Goal: Task Accomplishment & Management: Manage account settings

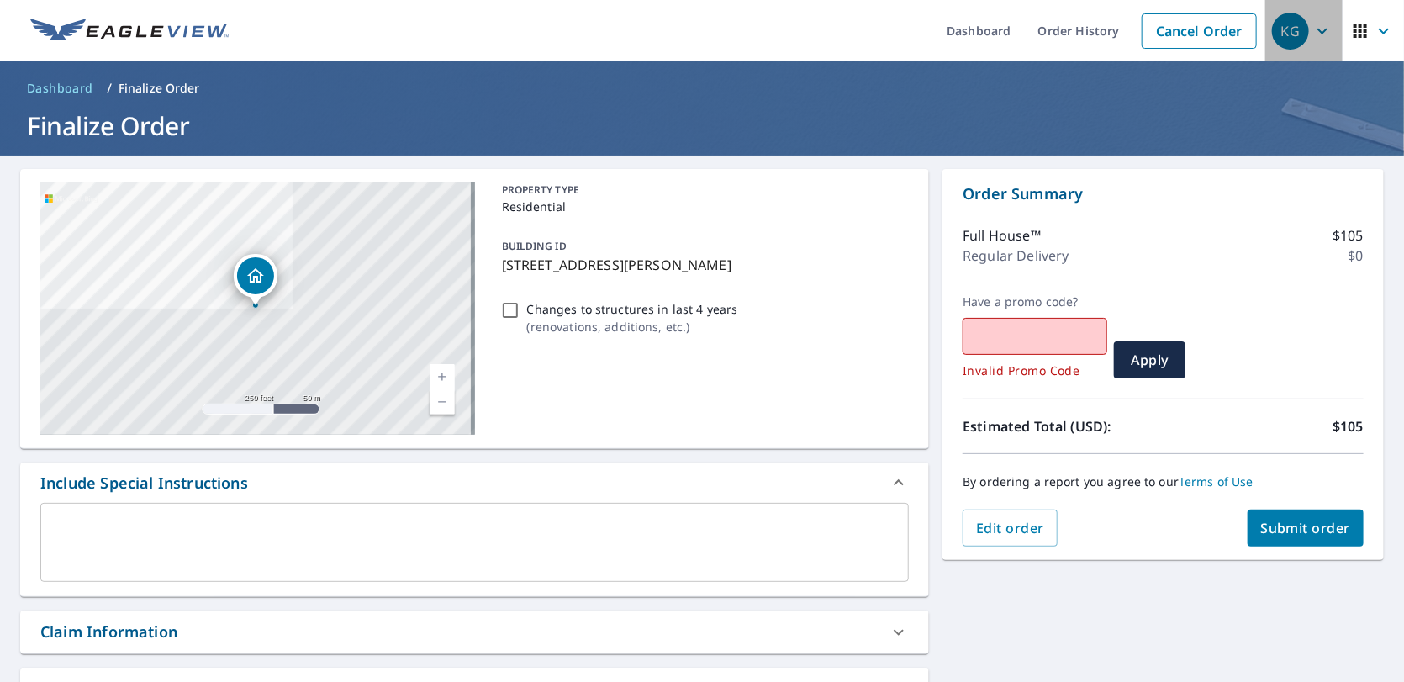
click at [1290, 41] on div "KG" at bounding box center [1290, 31] width 37 height 37
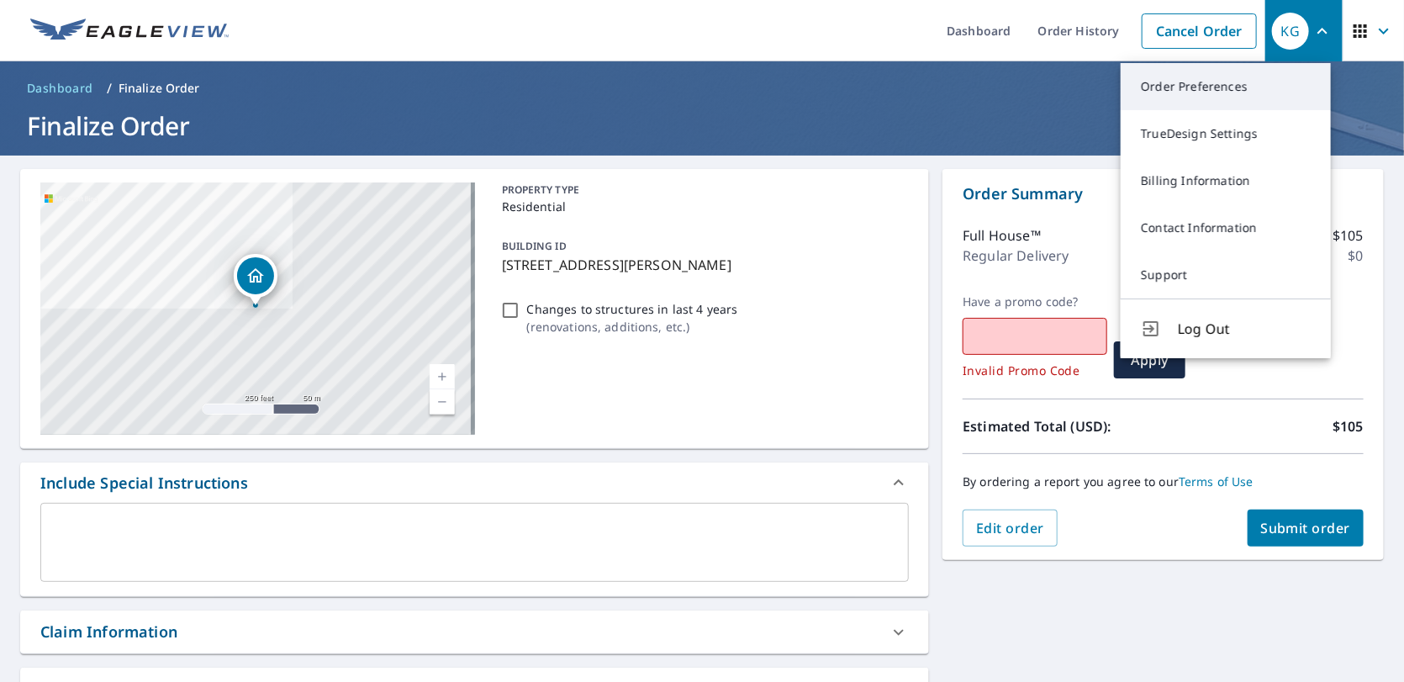
click at [1240, 82] on link "Order Preferences" at bounding box center [1226, 86] width 210 height 47
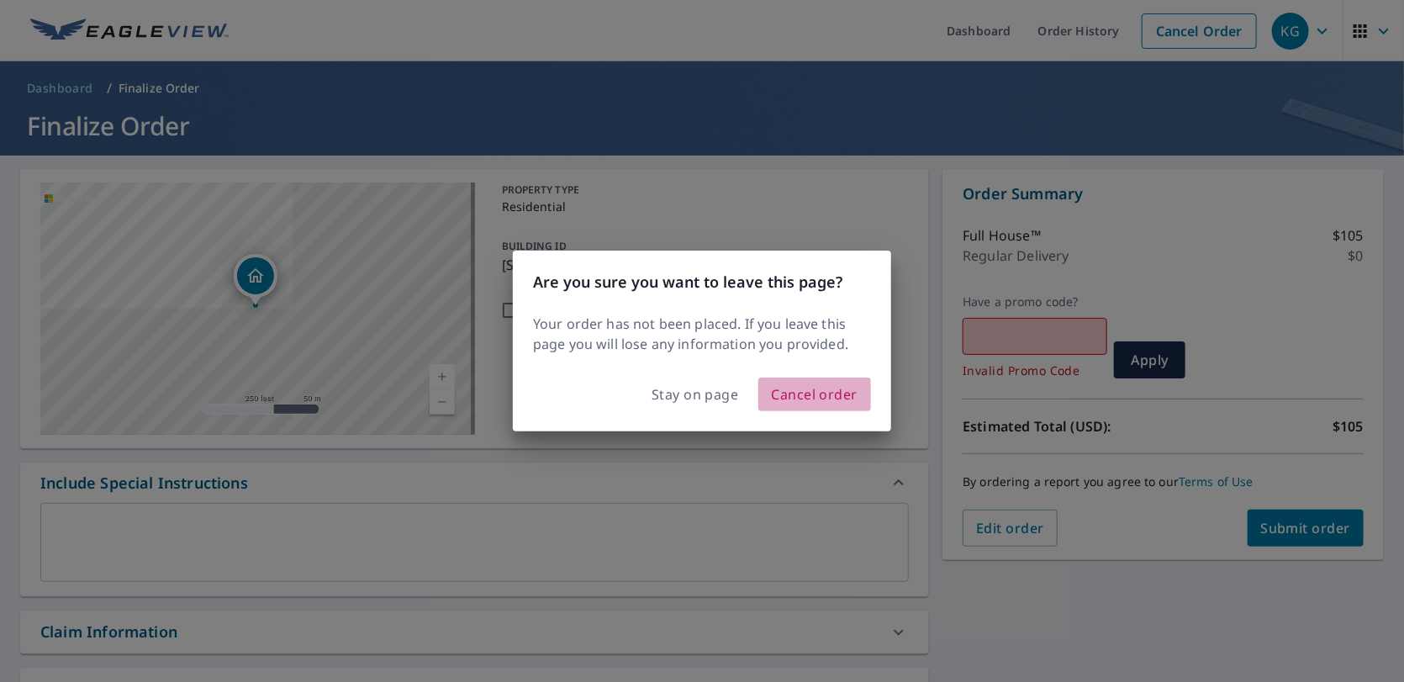
click at [798, 401] on span "Cancel order" at bounding box center [815, 395] width 87 height 24
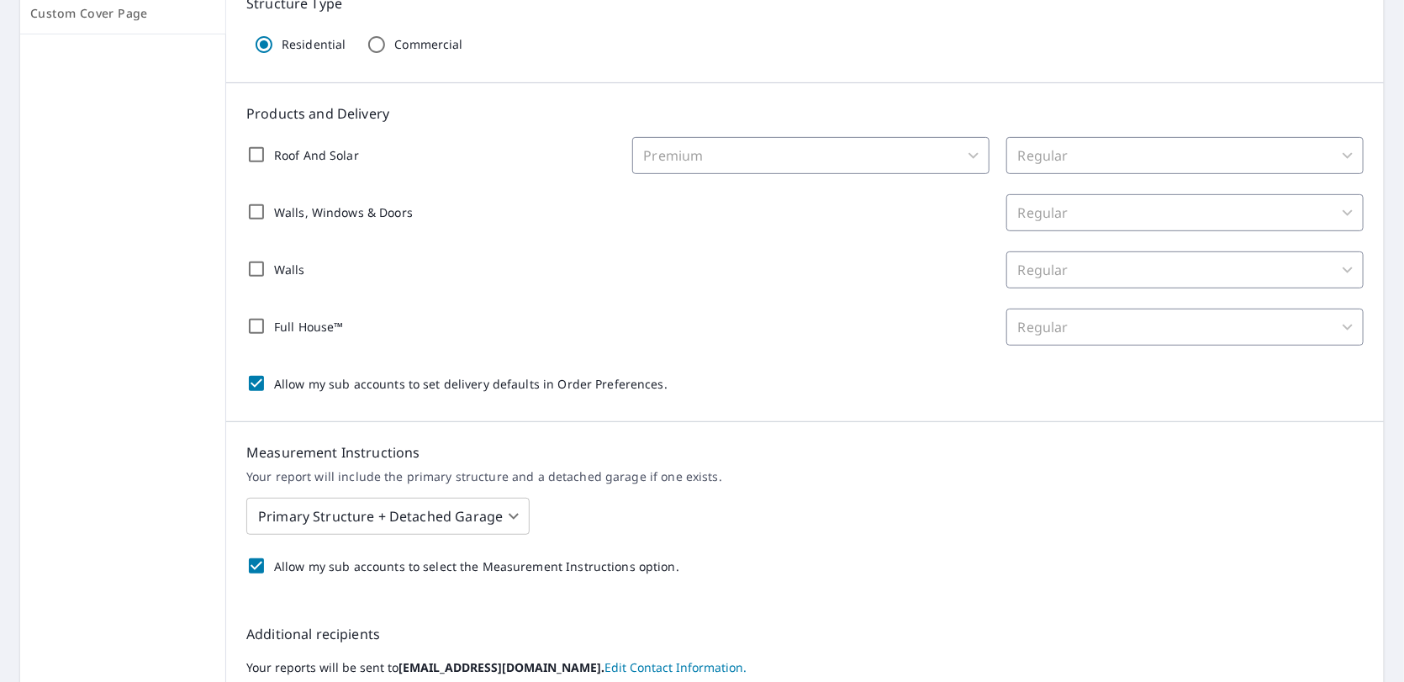
scroll to position [252, 0]
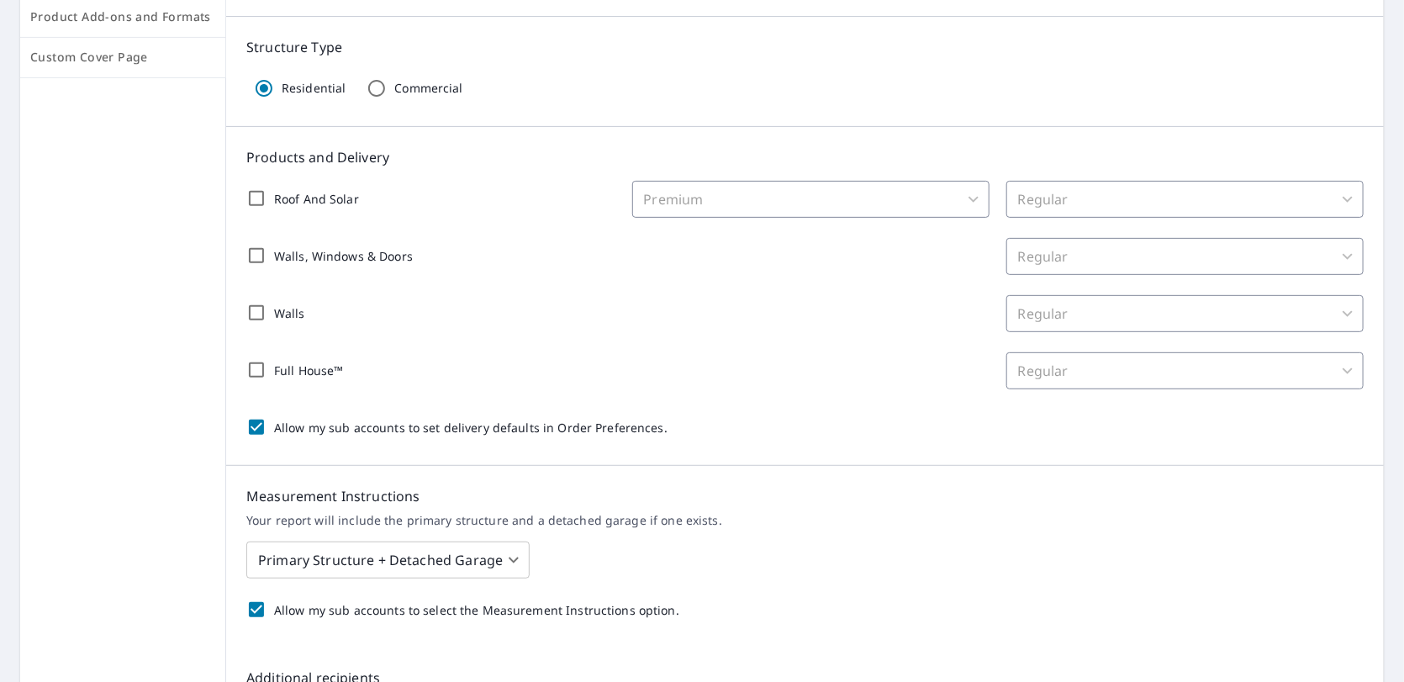
click at [257, 204] on input "Roof And Solar" at bounding box center [256, 198] width 35 height 35
checkbox input "true"
click at [986, 201] on div "Roof And Solar Premium 31 ​ Regular 8 ​" at bounding box center [805, 199] width 1118 height 37
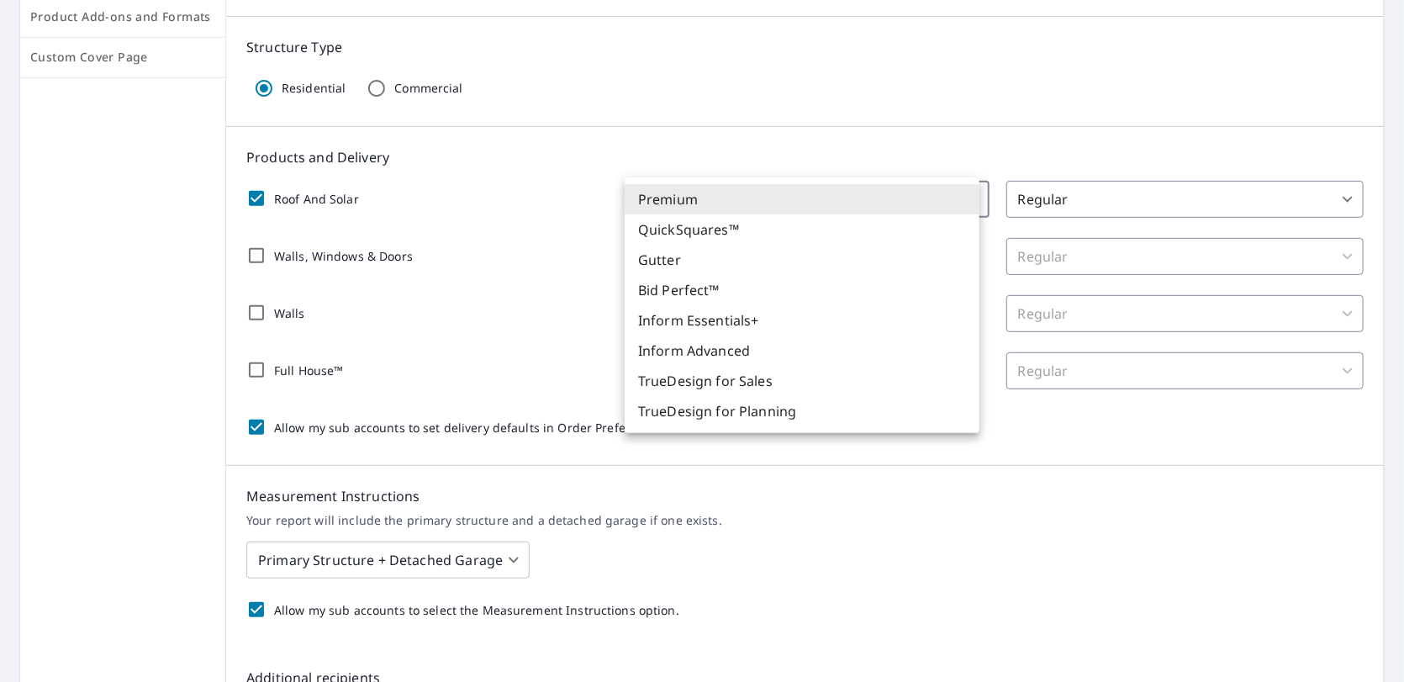
click at [951, 201] on body "KG KG Dashboard Order History Order KG Dashboard / Order Preferences / Product …" at bounding box center [702, 341] width 1404 height 682
click at [951, 201] on li "Premium" at bounding box center [802, 199] width 355 height 30
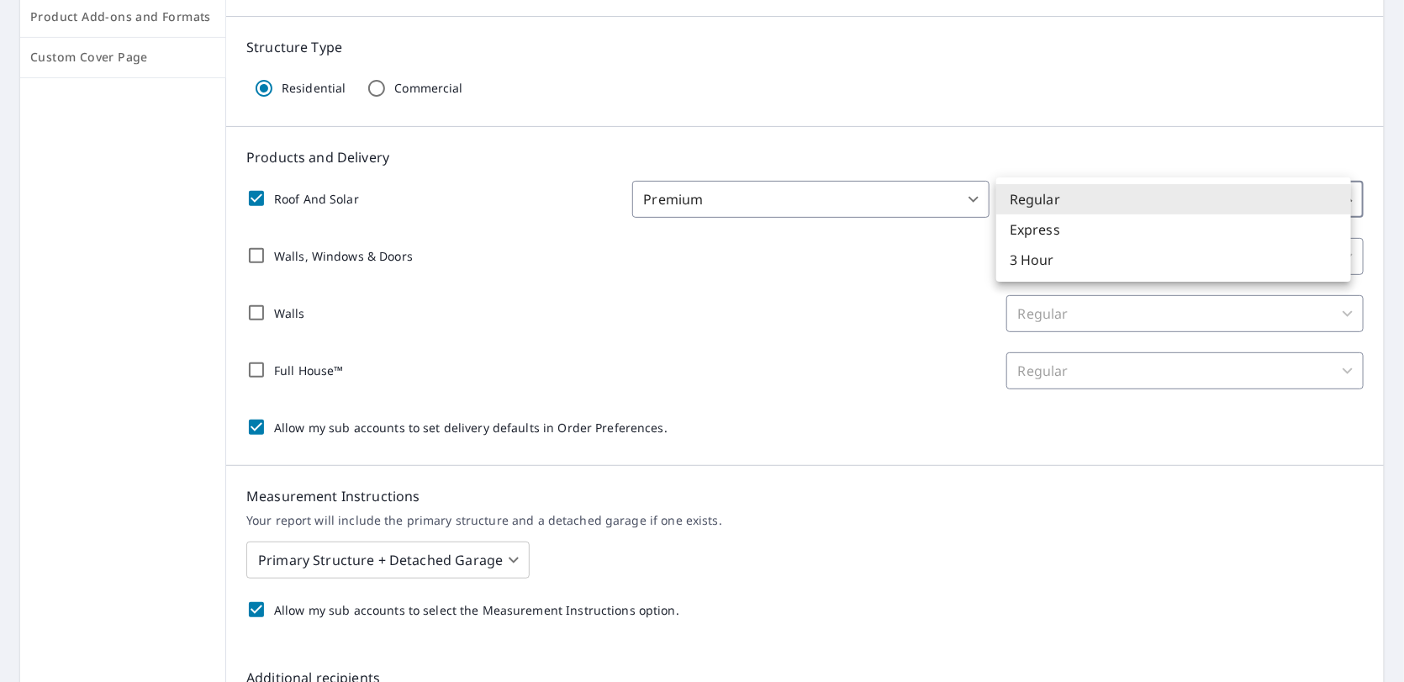
click at [1082, 214] on body "KG KG Dashboard Order History Order KG Dashboard / Order Preferences / Product …" at bounding box center [702, 341] width 1404 height 682
click at [939, 257] on div at bounding box center [702, 341] width 1404 height 682
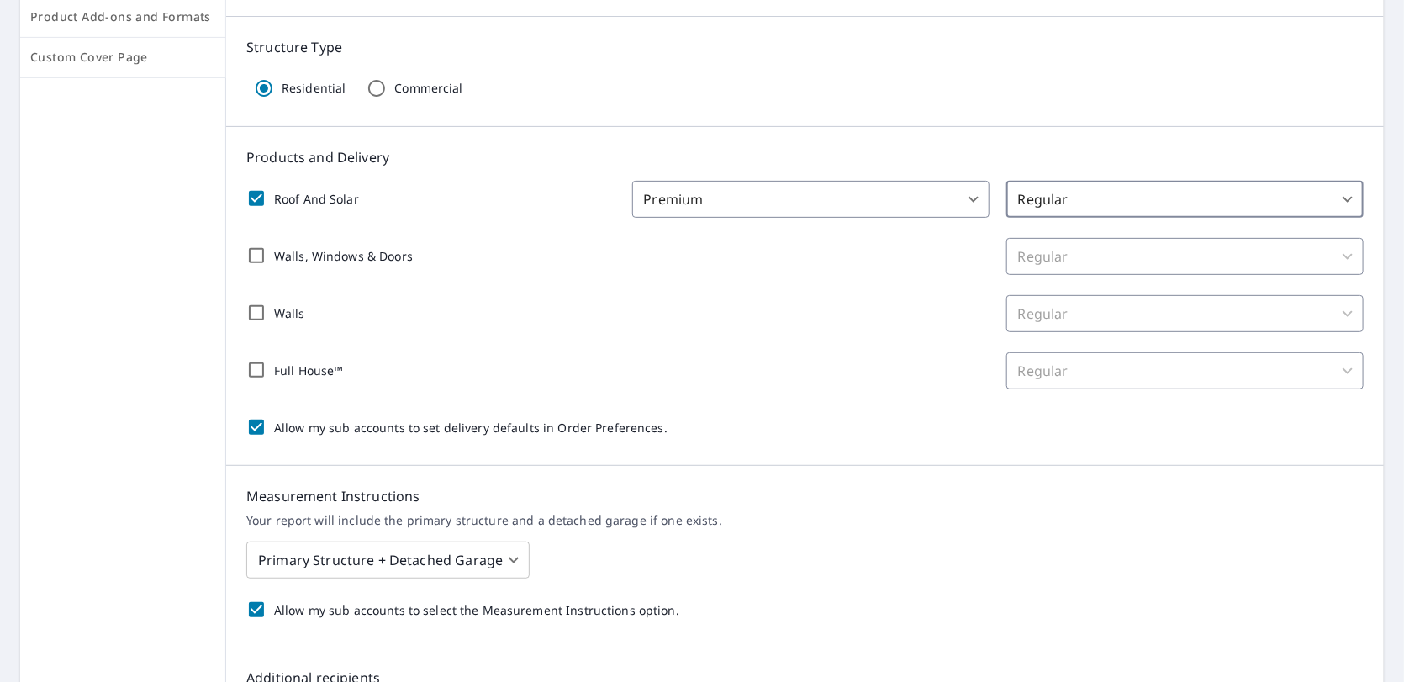
click at [1045, 251] on div "Regular" at bounding box center [1185, 256] width 357 height 37
click at [248, 253] on input "Walls, Windows & Doors" at bounding box center [256, 255] width 35 height 35
checkbox input "true"
click at [1143, 268] on body "KG KG Dashboard Order History Order KG Dashboard / Order Preferences / Product …" at bounding box center [702, 341] width 1404 height 682
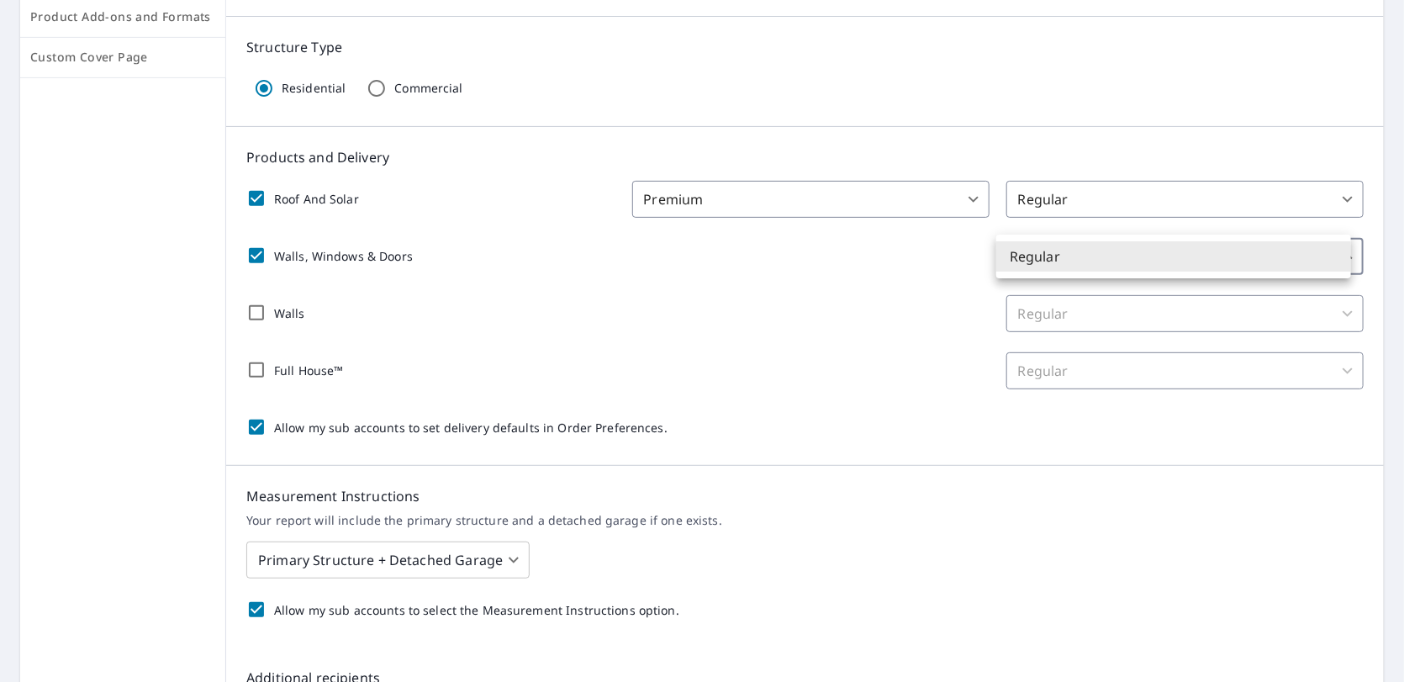
click at [1143, 268] on li "Regular" at bounding box center [1173, 256] width 355 height 30
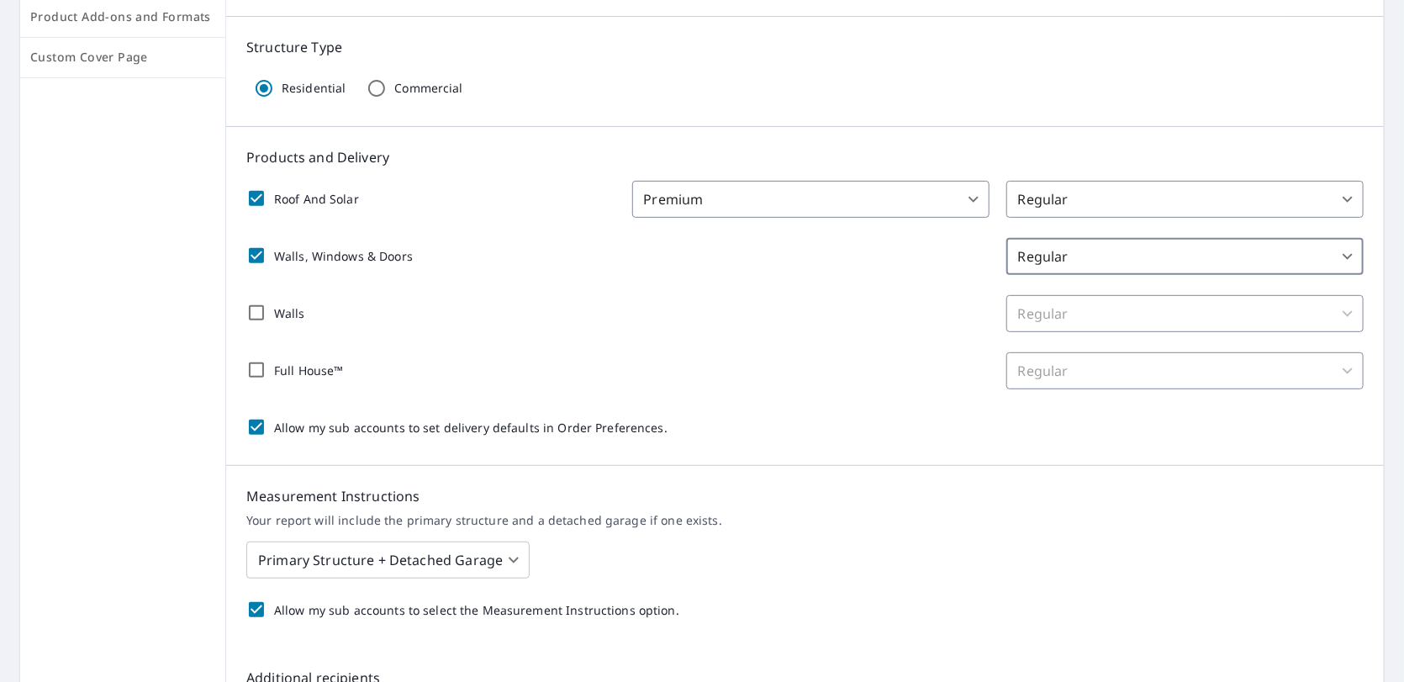
click at [250, 313] on input "Walls" at bounding box center [256, 312] width 35 height 35
checkbox input "true"
checkbox input "false"
click at [1127, 330] on body "KG KG Dashboard Order History Order KG Dashboard / Order Preferences / Product …" at bounding box center [702, 341] width 1404 height 682
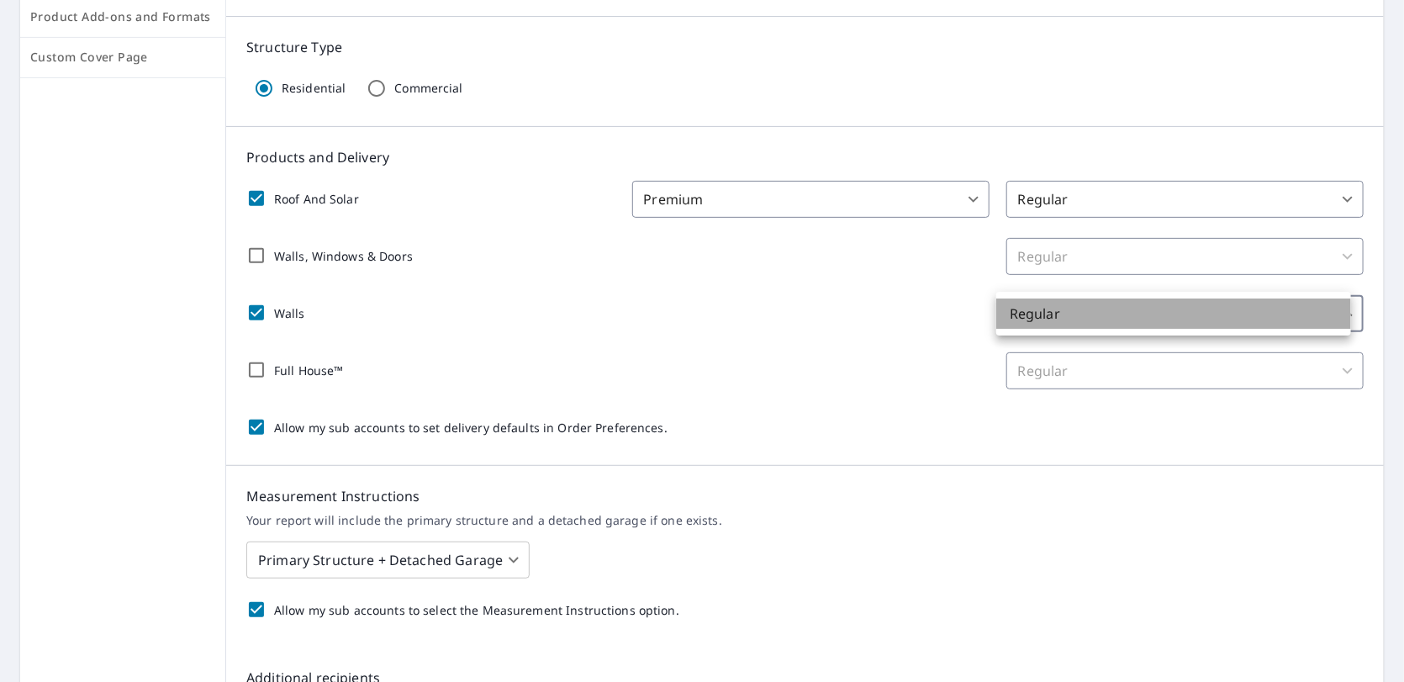
click at [1122, 324] on li "Regular" at bounding box center [1173, 314] width 355 height 30
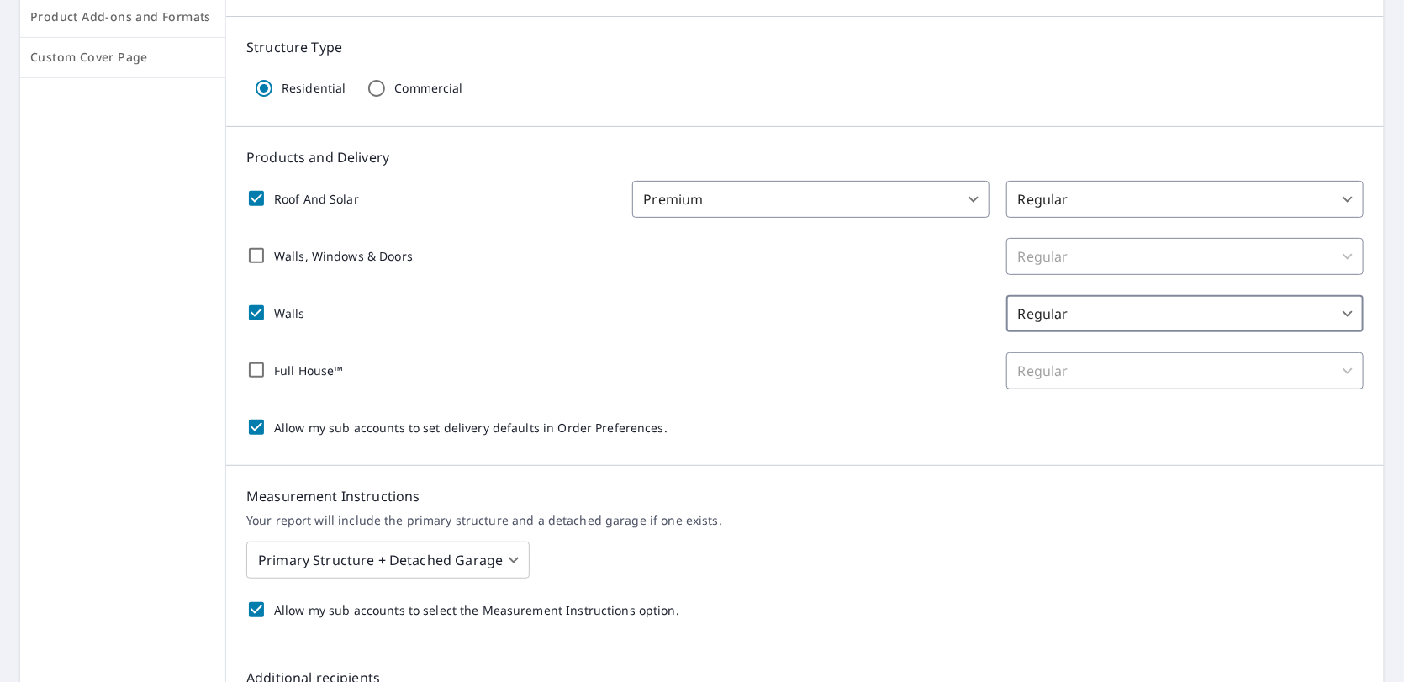
click at [836, 330] on div "Walls Regular 8 ​" at bounding box center [805, 313] width 1118 height 37
click at [247, 367] on input "Full House™" at bounding box center [256, 369] width 35 height 35
checkbox input "true"
checkbox input "false"
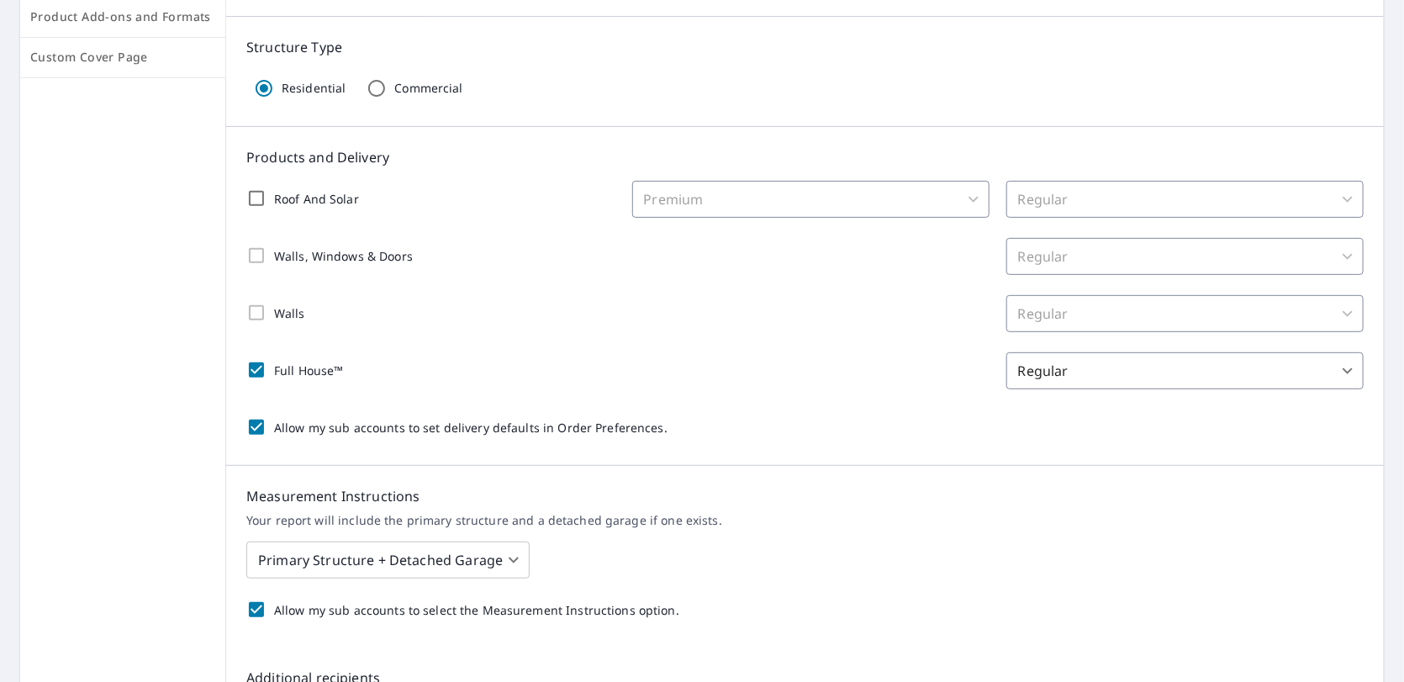
click at [1271, 360] on body "KG KG Dashboard Order History Order KG Dashboard / Order Preferences / Product …" at bounding box center [702, 341] width 1404 height 682
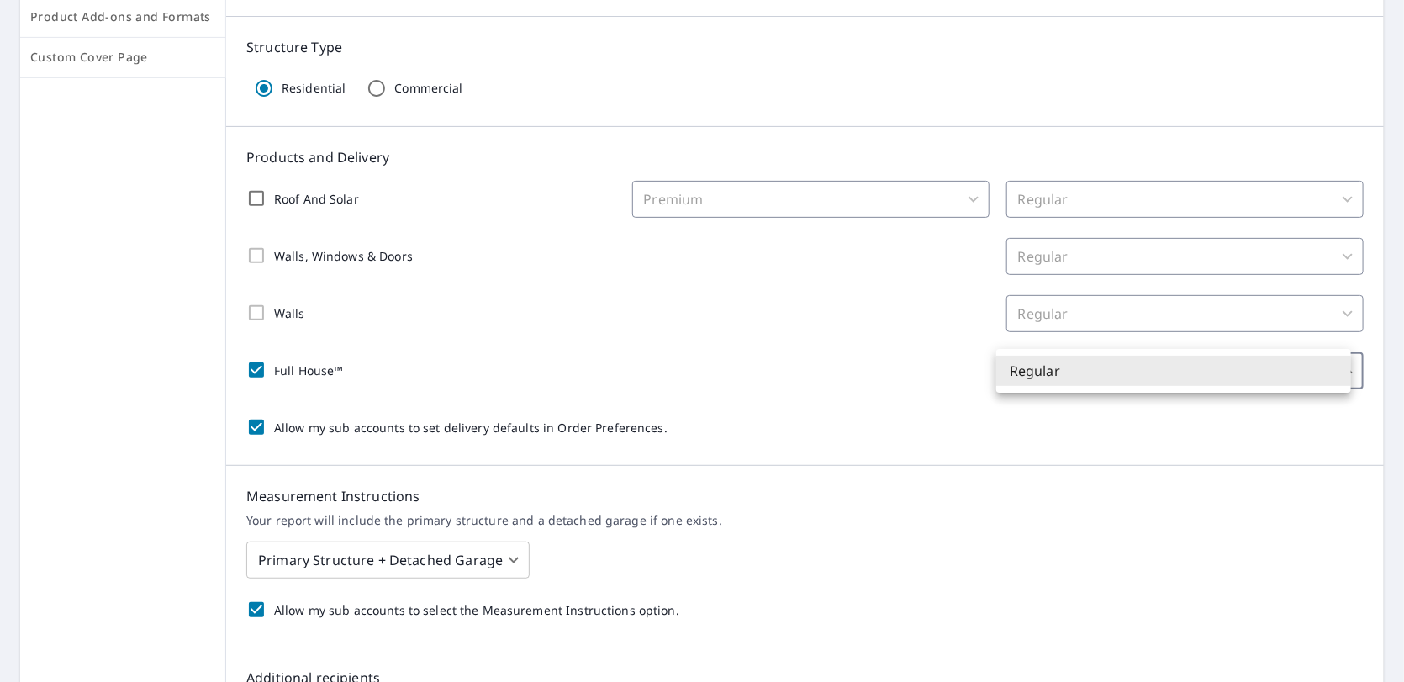
click at [1271, 360] on li "Regular" at bounding box center [1173, 371] width 355 height 30
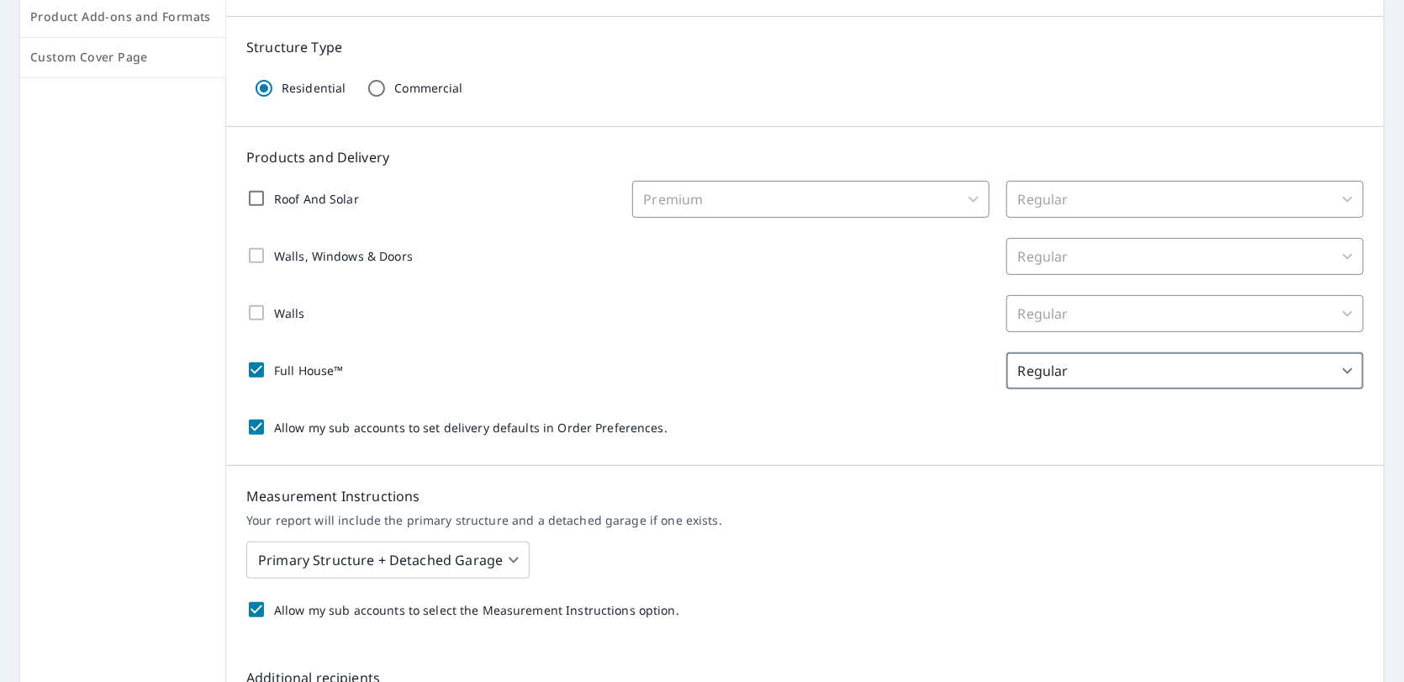
click at [1184, 405] on div "Roof And Solar Premium 31 ​ Regular 8 ​ Walls, Windows & Doors Regular 8 ​ Wall…" at bounding box center [805, 313] width 1118 height 264
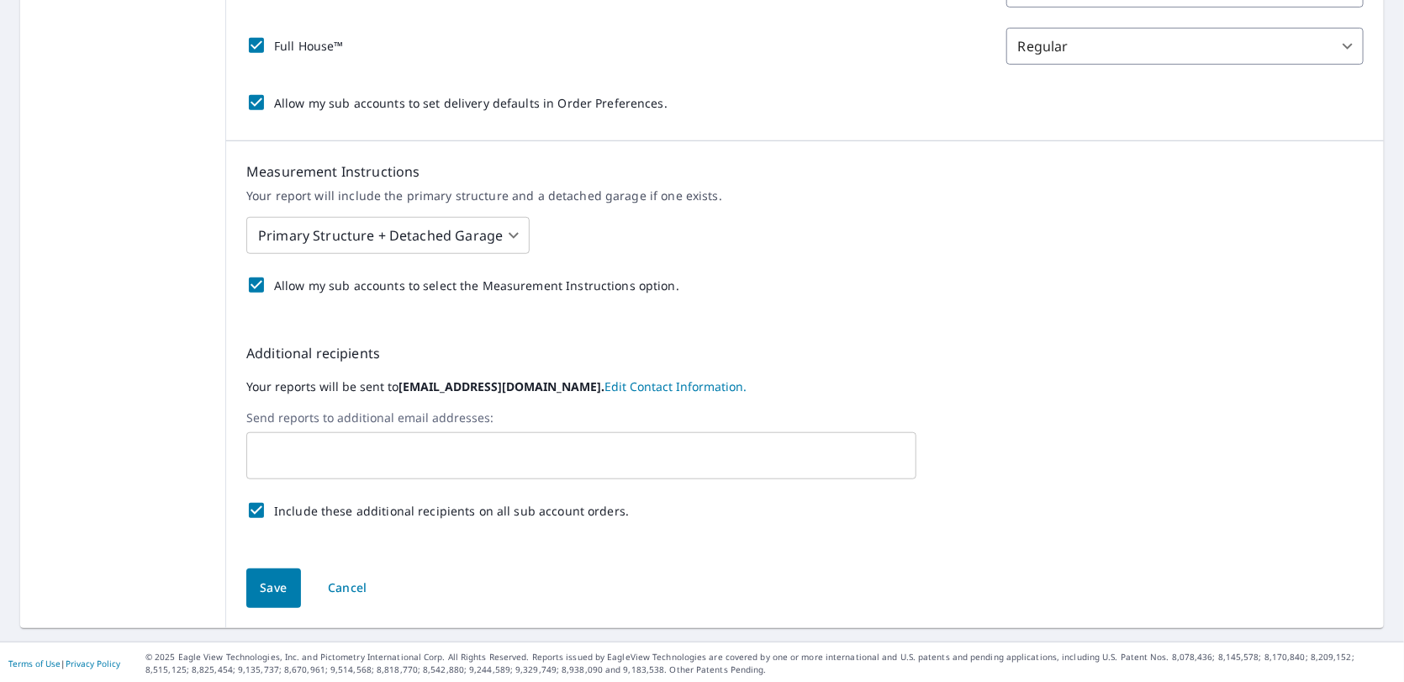
click at [264, 585] on span "Save" at bounding box center [274, 588] width 28 height 21
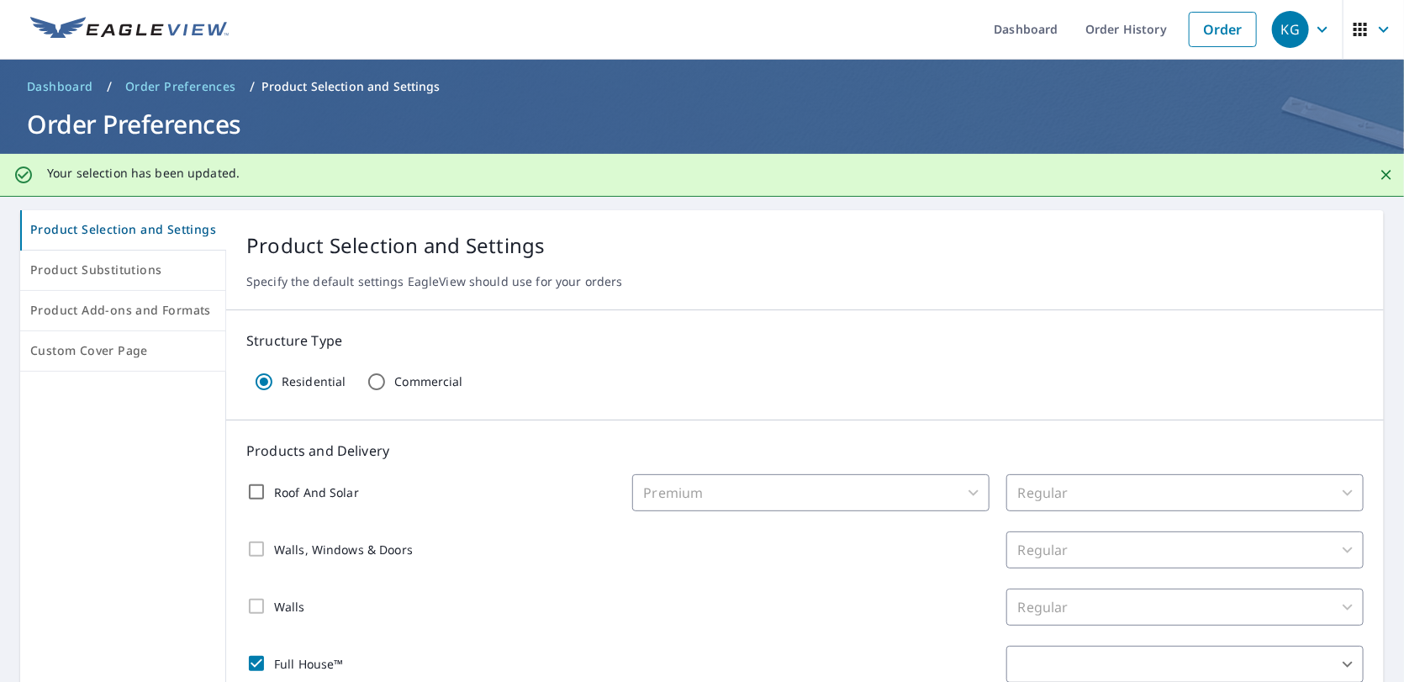
scroll to position [0, 0]
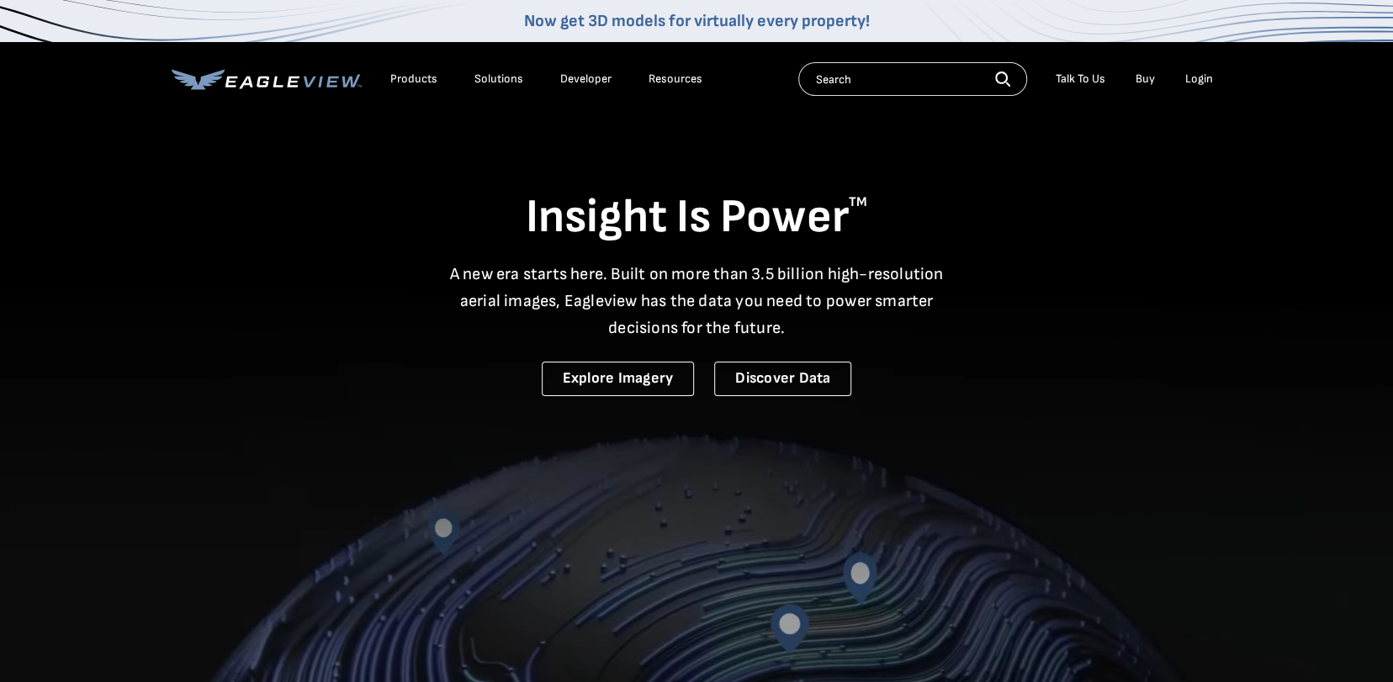
click at [1199, 69] on li "Login" at bounding box center [1198, 78] width 45 height 25
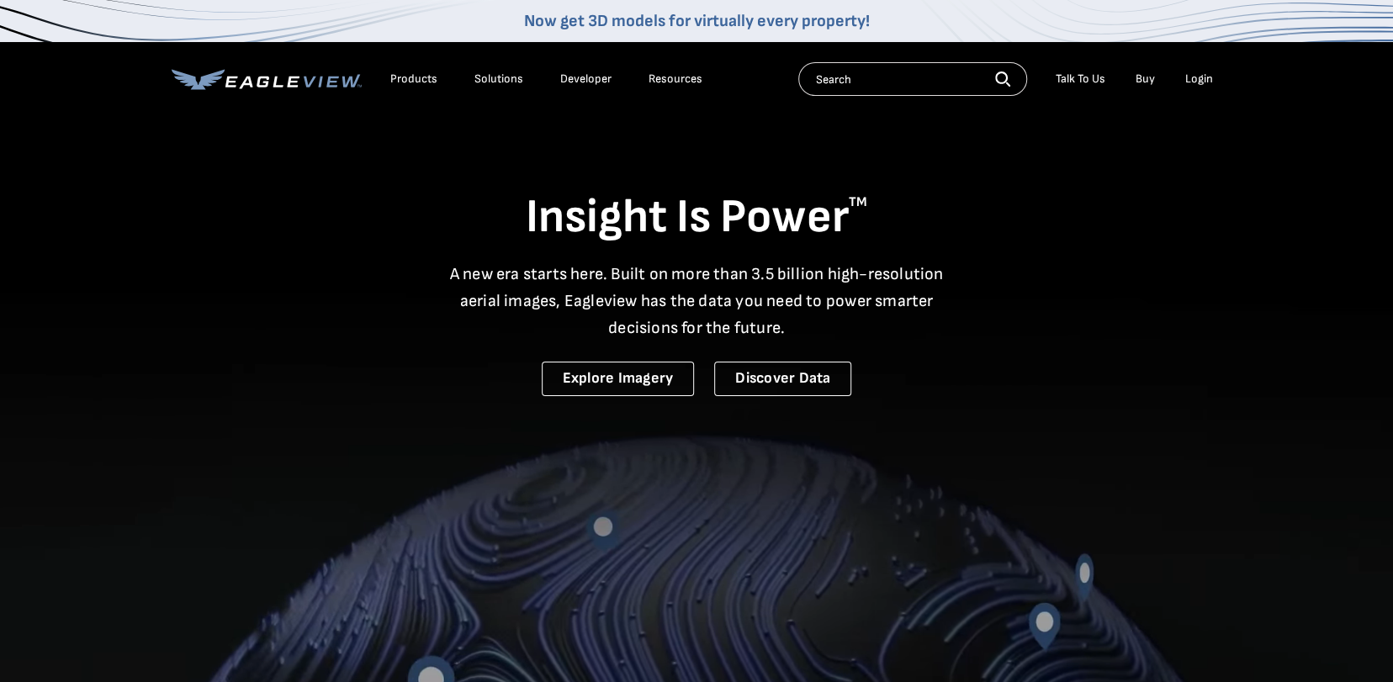
click at [1197, 71] on div "Login" at bounding box center [1199, 78] width 28 height 15
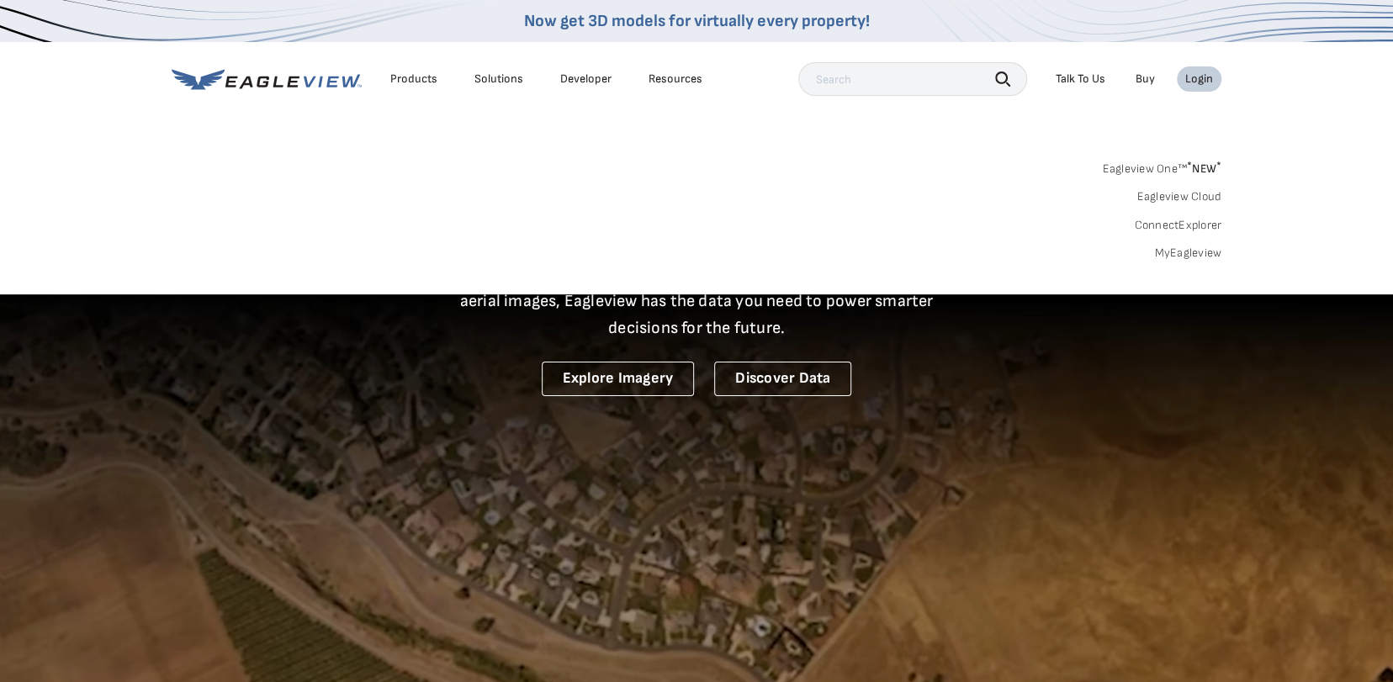
click at [1196, 77] on div "Login" at bounding box center [1199, 78] width 28 height 15
